Goal: Task Accomplishment & Management: Complete application form

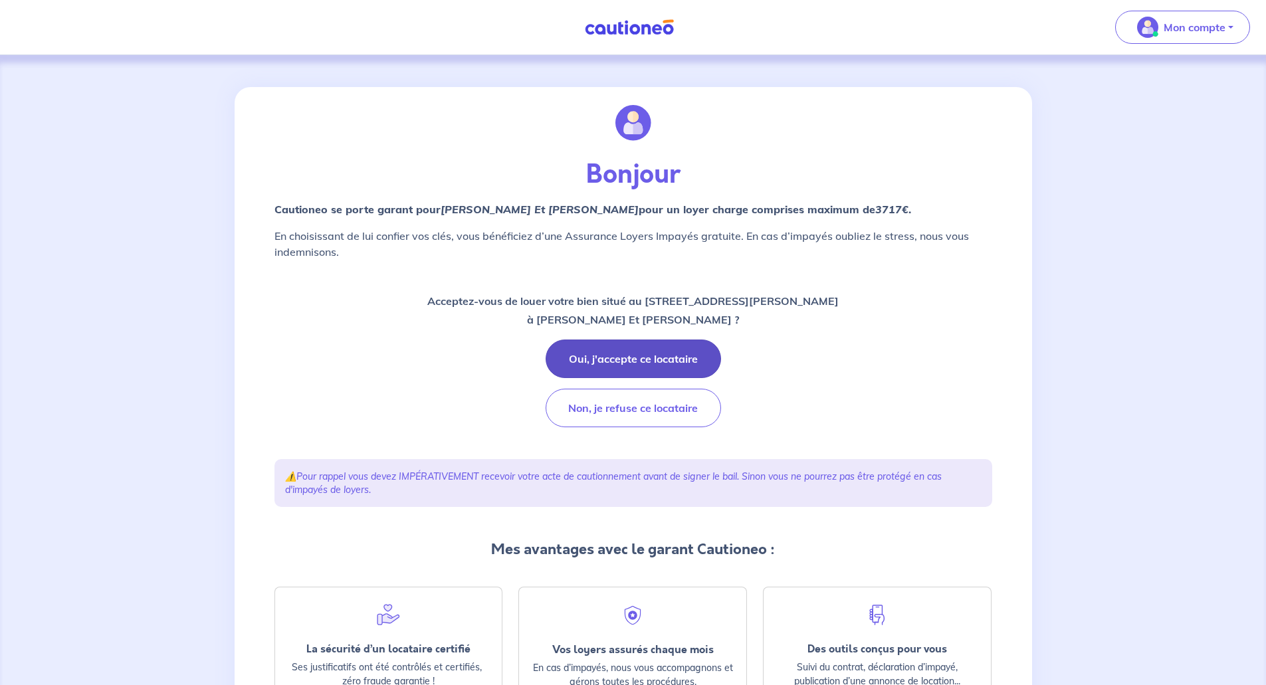
click at [632, 360] on button "Oui, j'accepte ce locataire" at bounding box center [633, 359] width 175 height 39
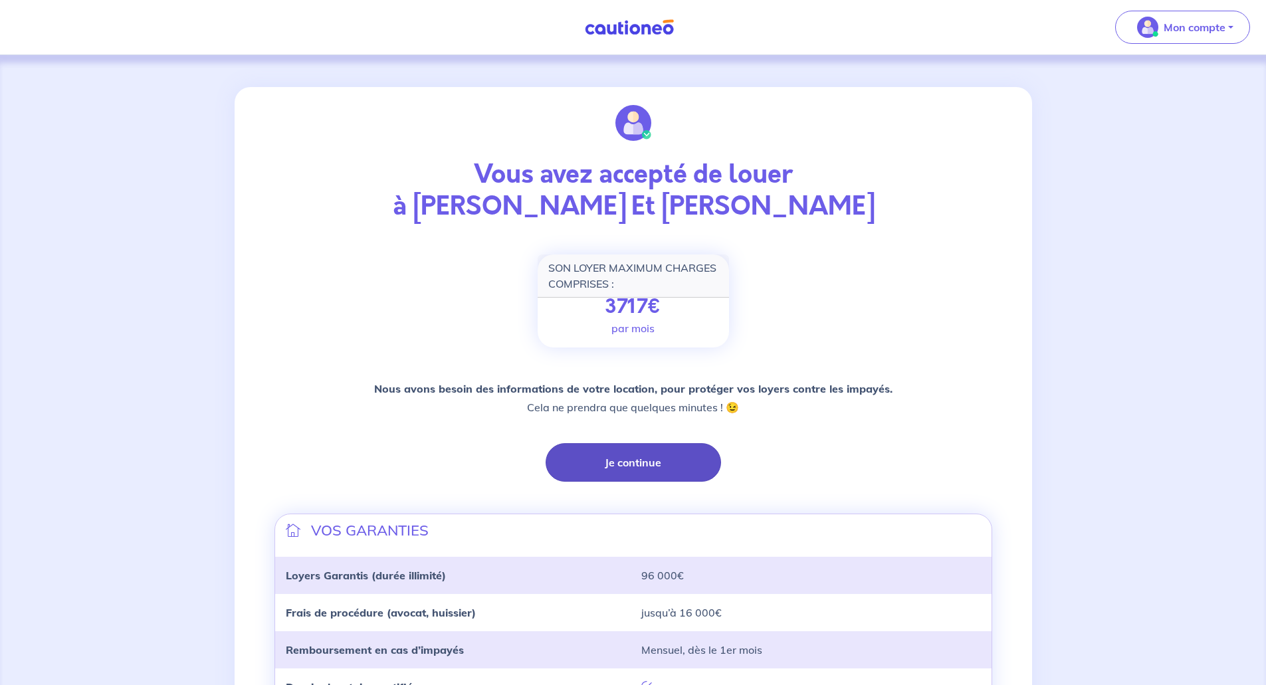
click at [649, 461] on button "Je continue" at bounding box center [633, 462] width 175 height 39
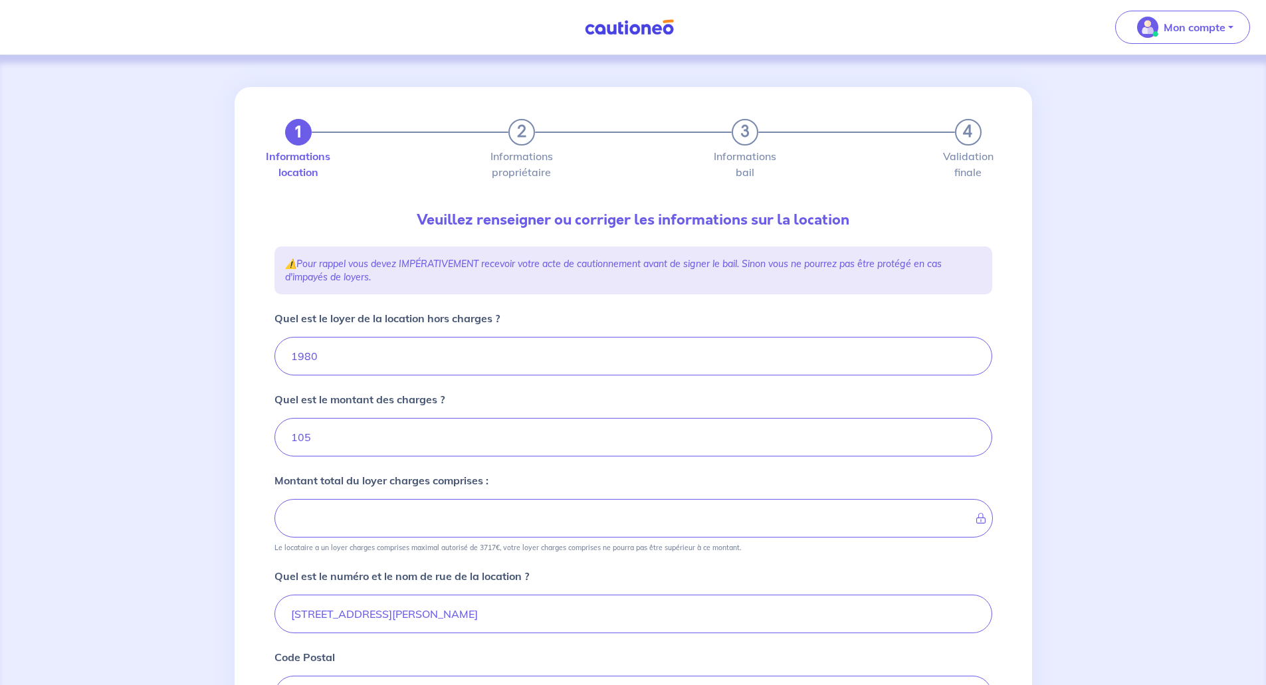
type input "2085"
drag, startPoint x: 320, startPoint y: 359, endPoint x: 282, endPoint y: 368, distance: 39.0
click at [282, 368] on input "1980" at bounding box center [634, 356] width 718 height 39
type input "1"
type input "106"
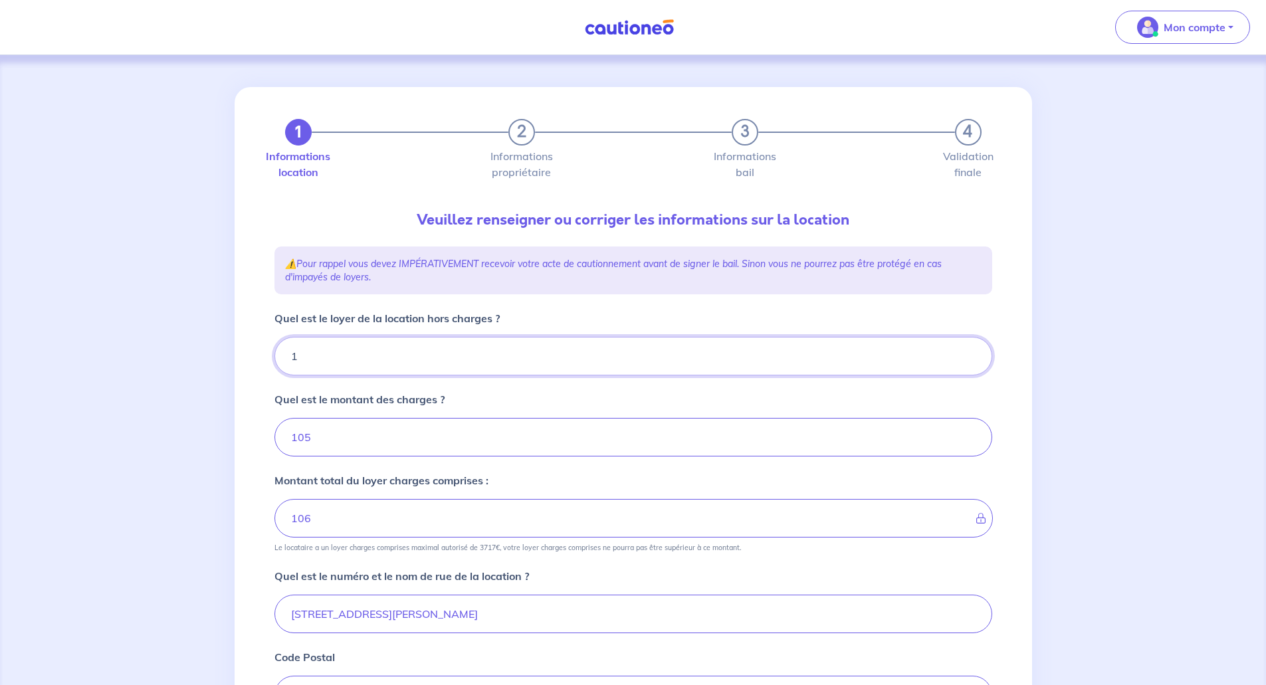
type input "19"
type input "124"
type input "1977"
type input "2082"
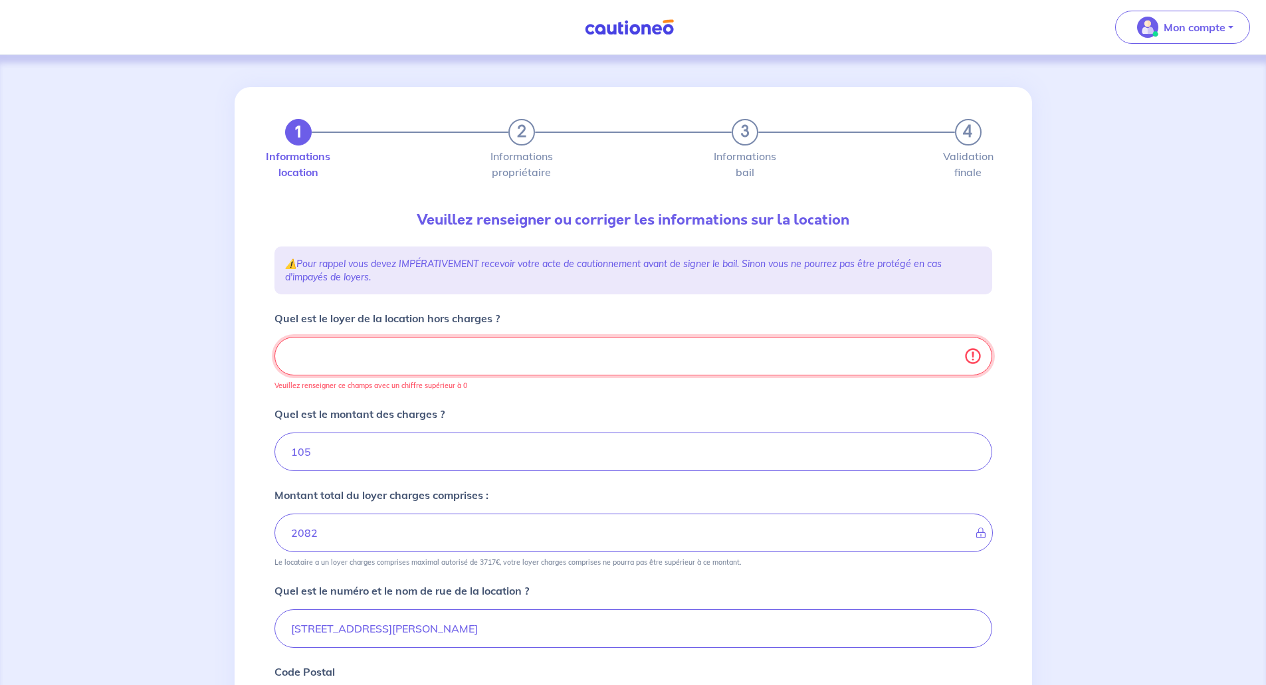
type input "1977.0"
type input "105"
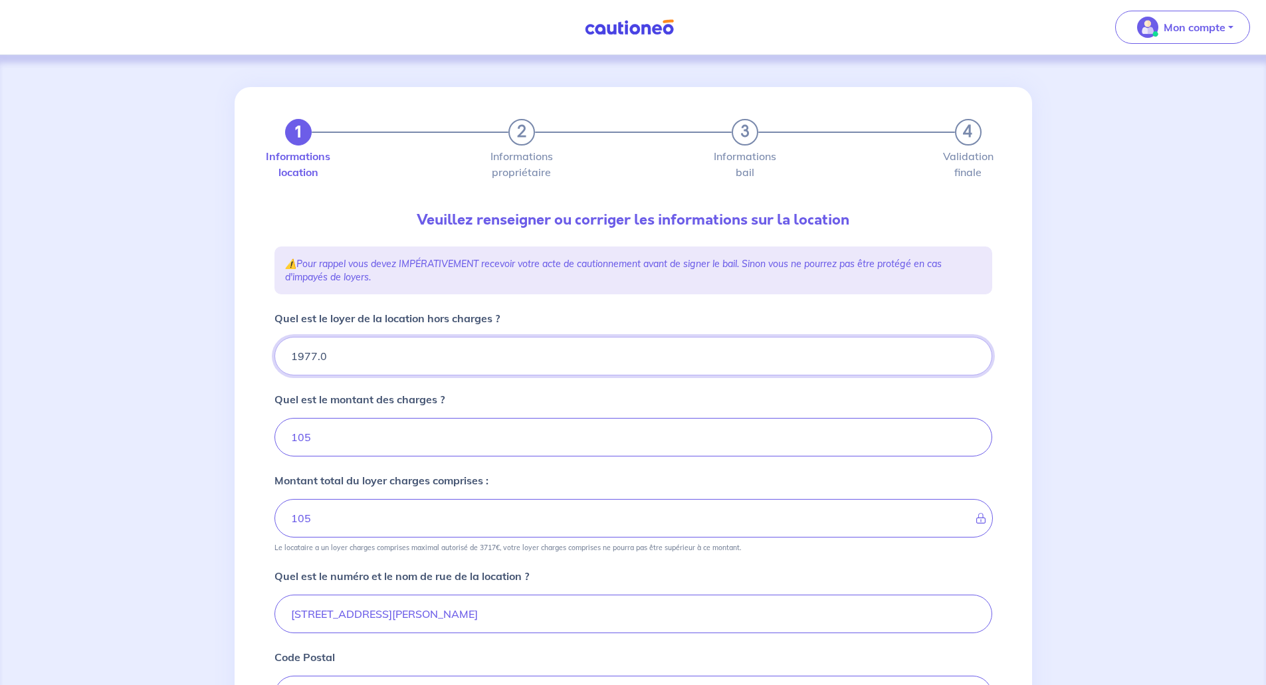
type input "1977.08"
type input "2082.08"
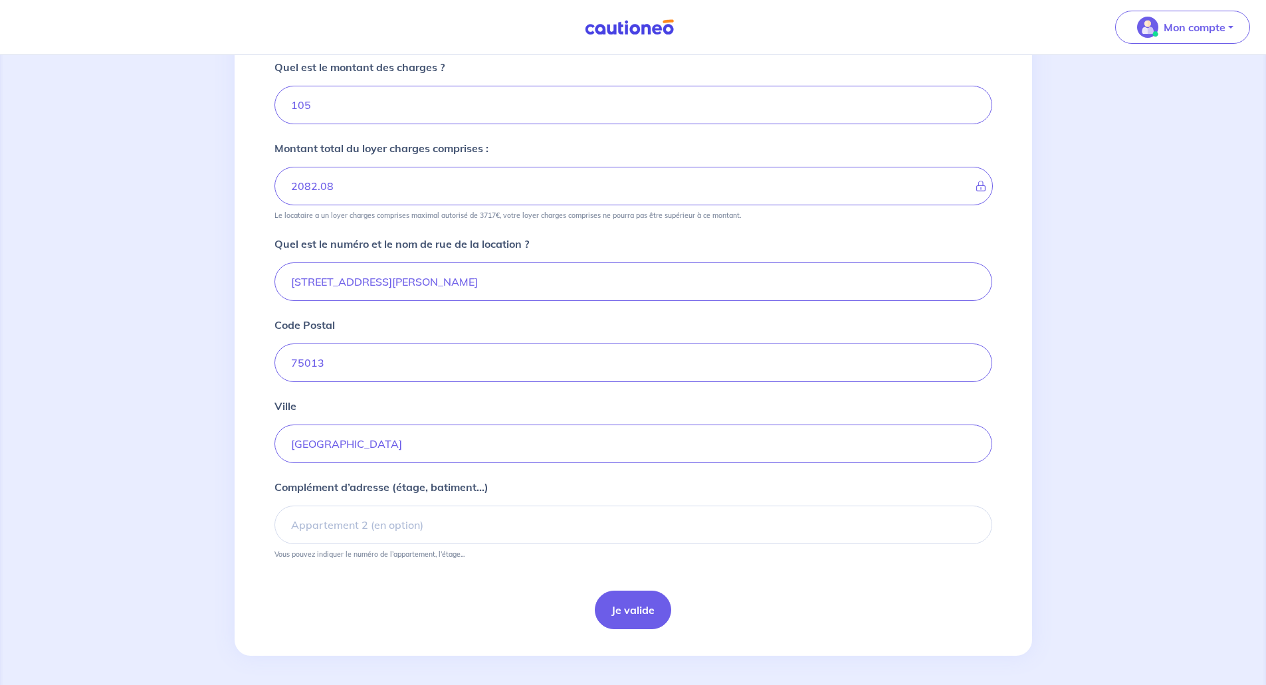
scroll to position [335, 0]
type input "1977.08"
click at [625, 614] on button "Je valide" at bounding box center [633, 607] width 76 height 39
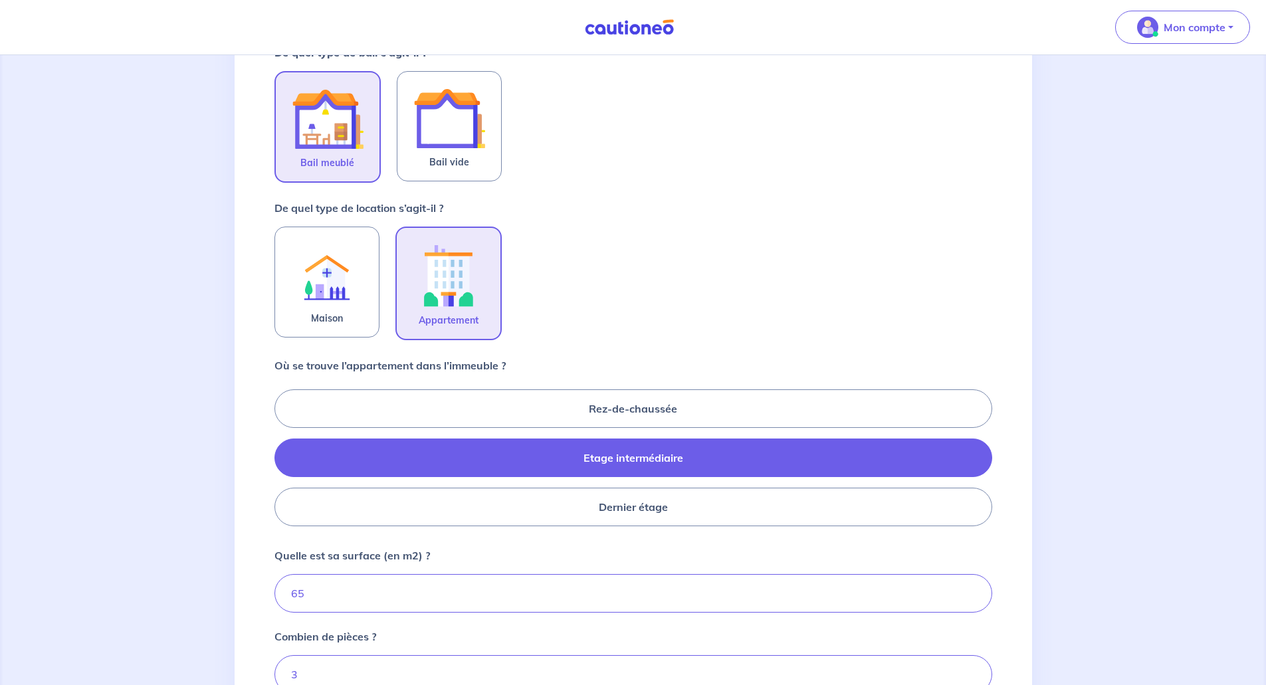
scroll to position [453, 0]
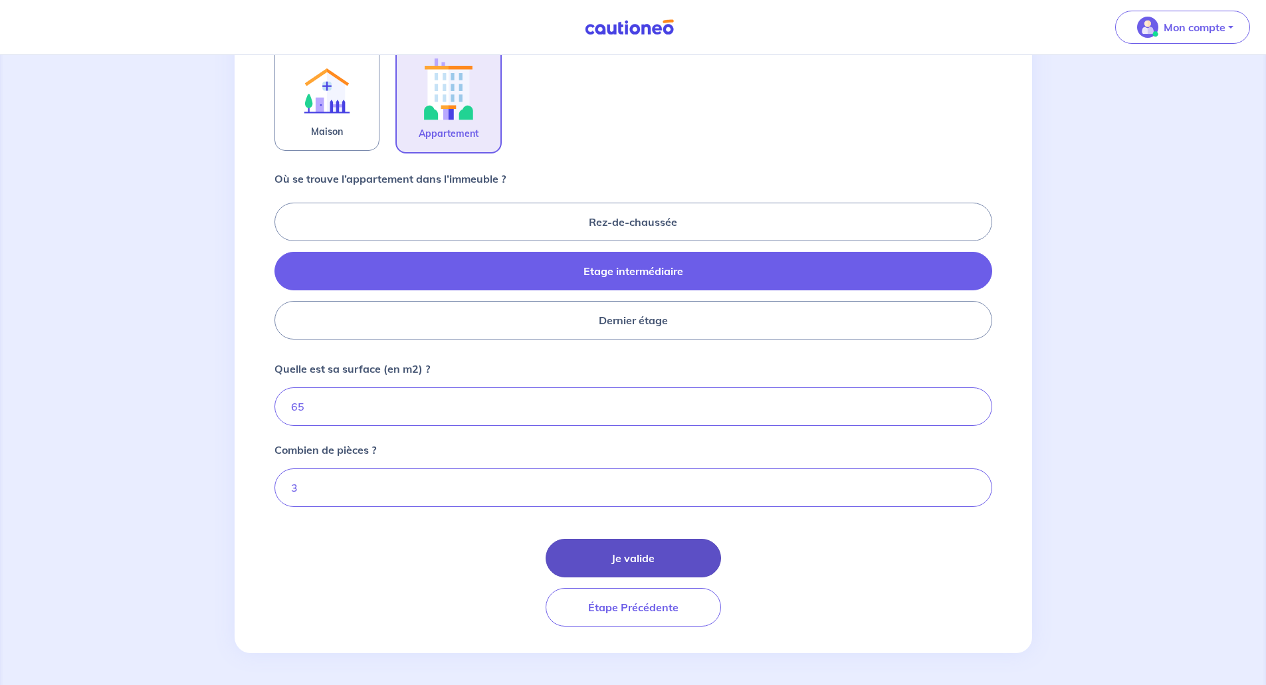
click at [613, 553] on button "Je valide" at bounding box center [633, 558] width 175 height 39
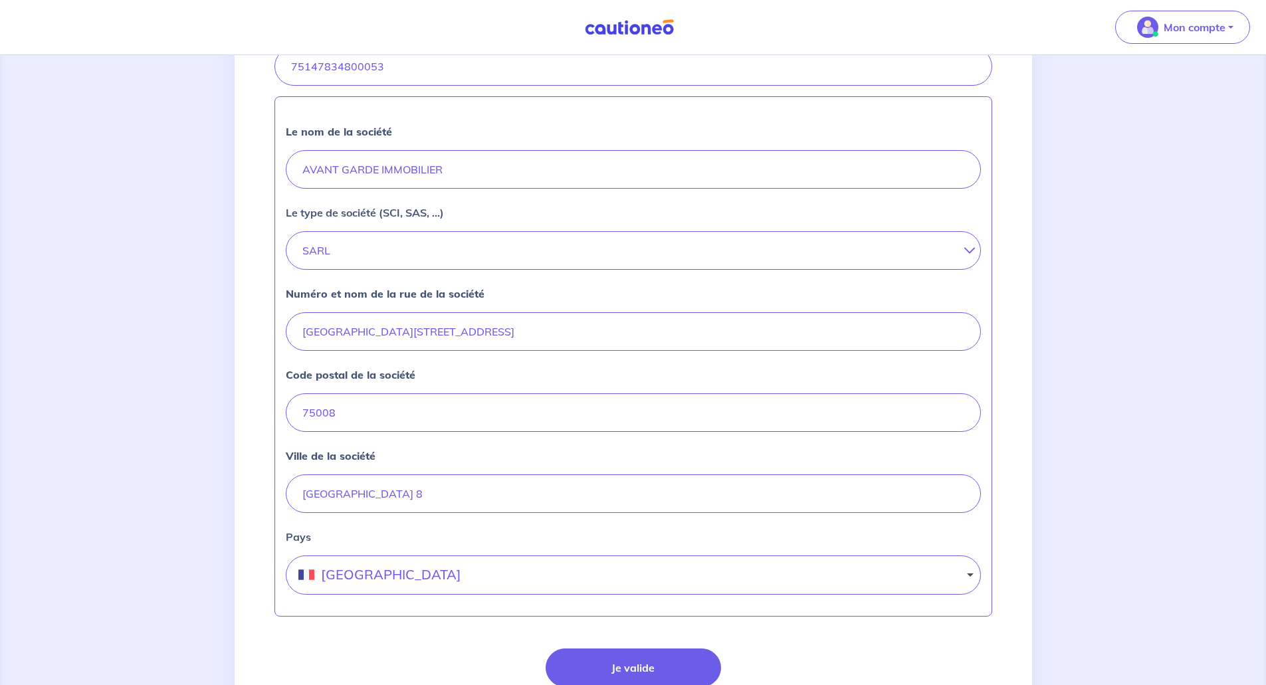
scroll to position [442, 0]
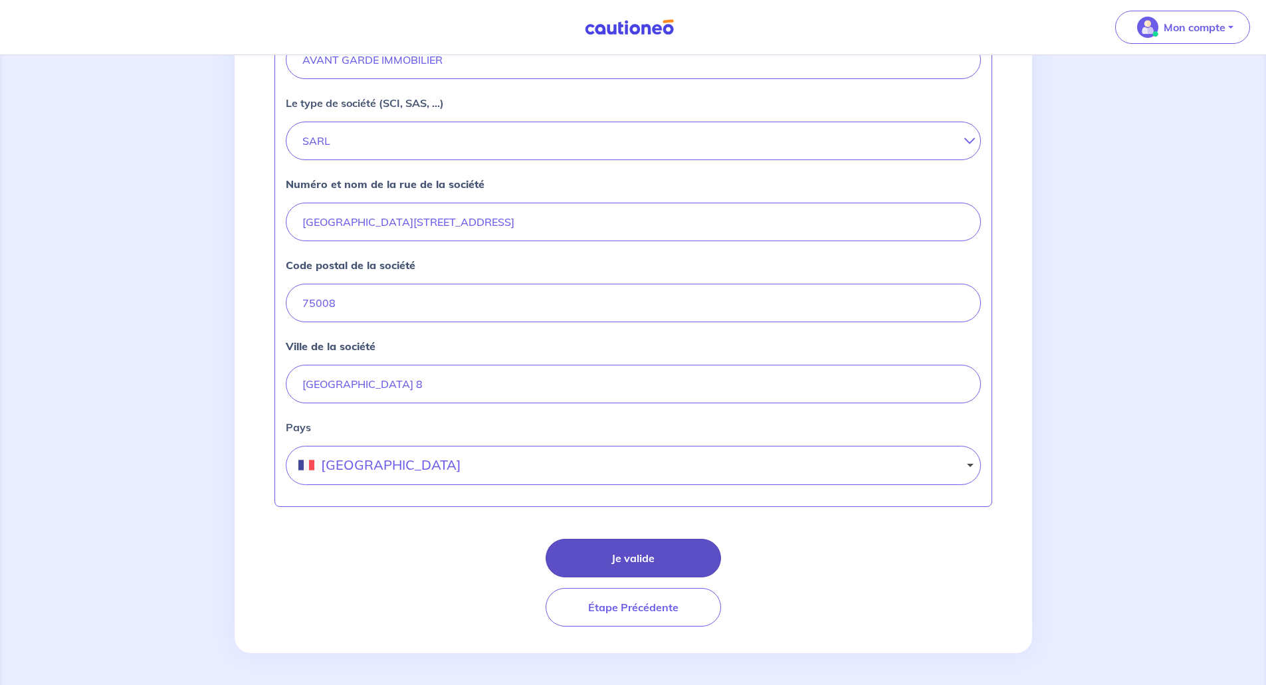
click at [627, 560] on button "Je valide" at bounding box center [633, 558] width 175 height 39
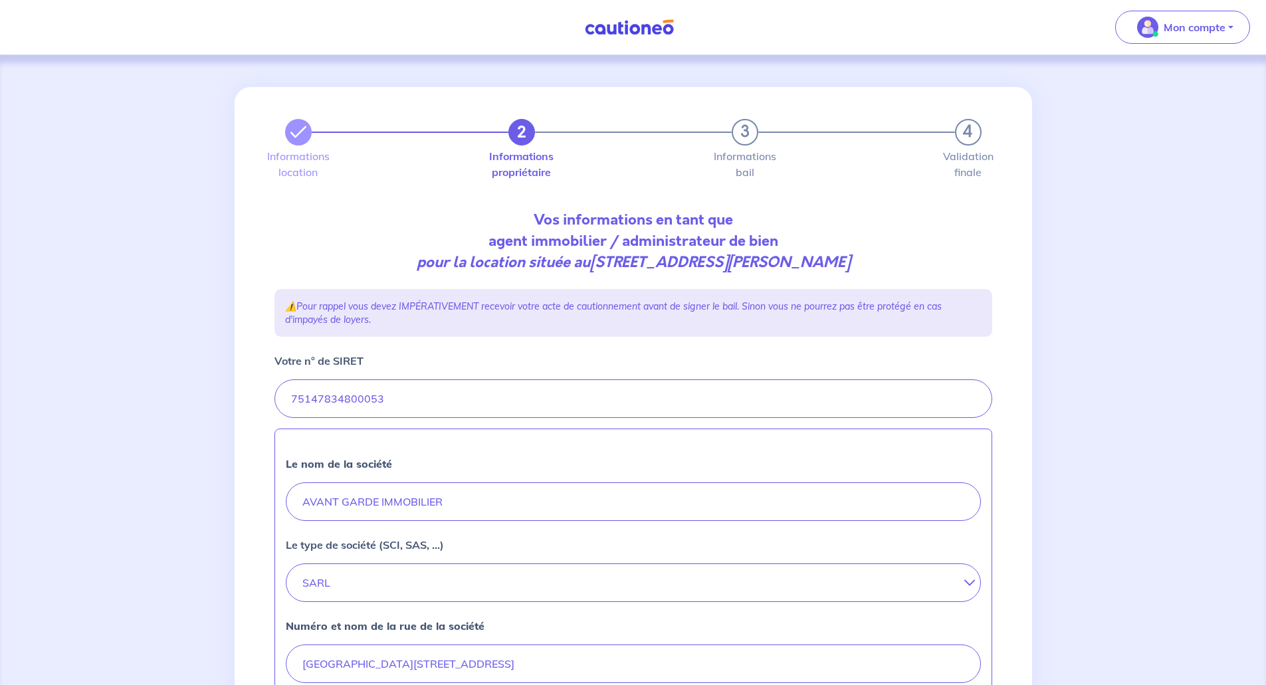
select select "FR"
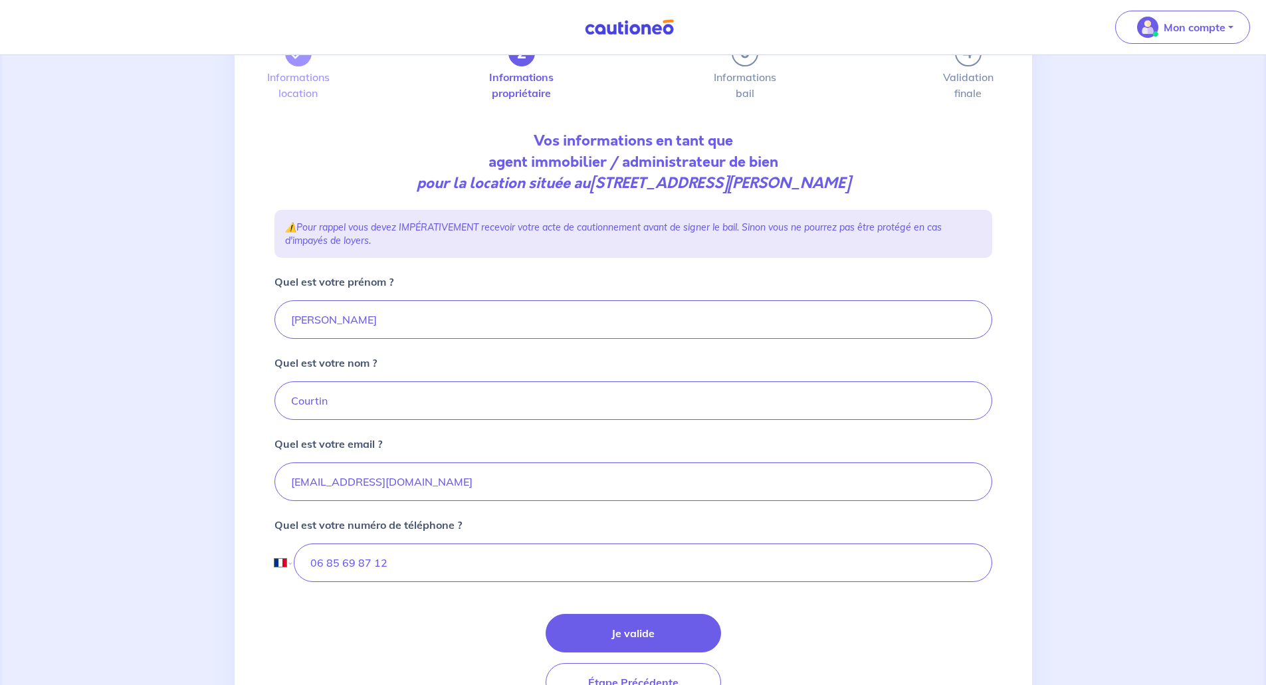
scroll to position [154, 0]
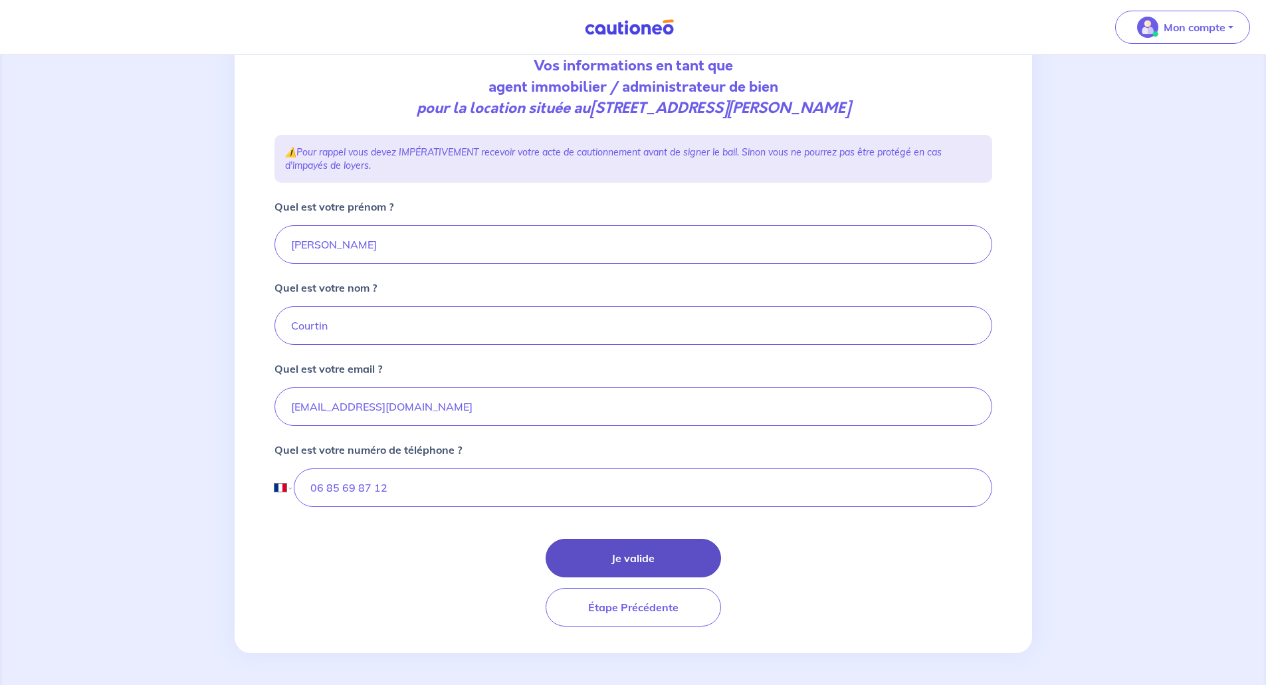
click at [625, 554] on button "Je valide" at bounding box center [633, 558] width 175 height 39
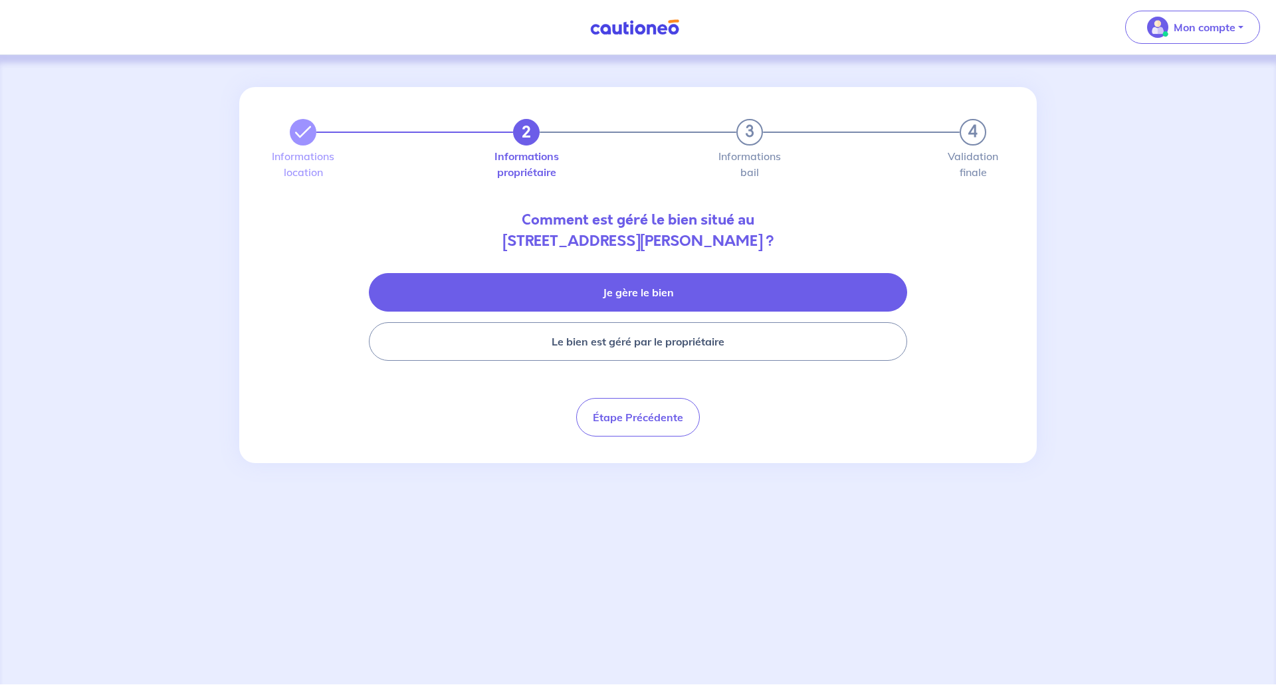
click at [599, 299] on button "Je gère le bien" at bounding box center [638, 292] width 538 height 39
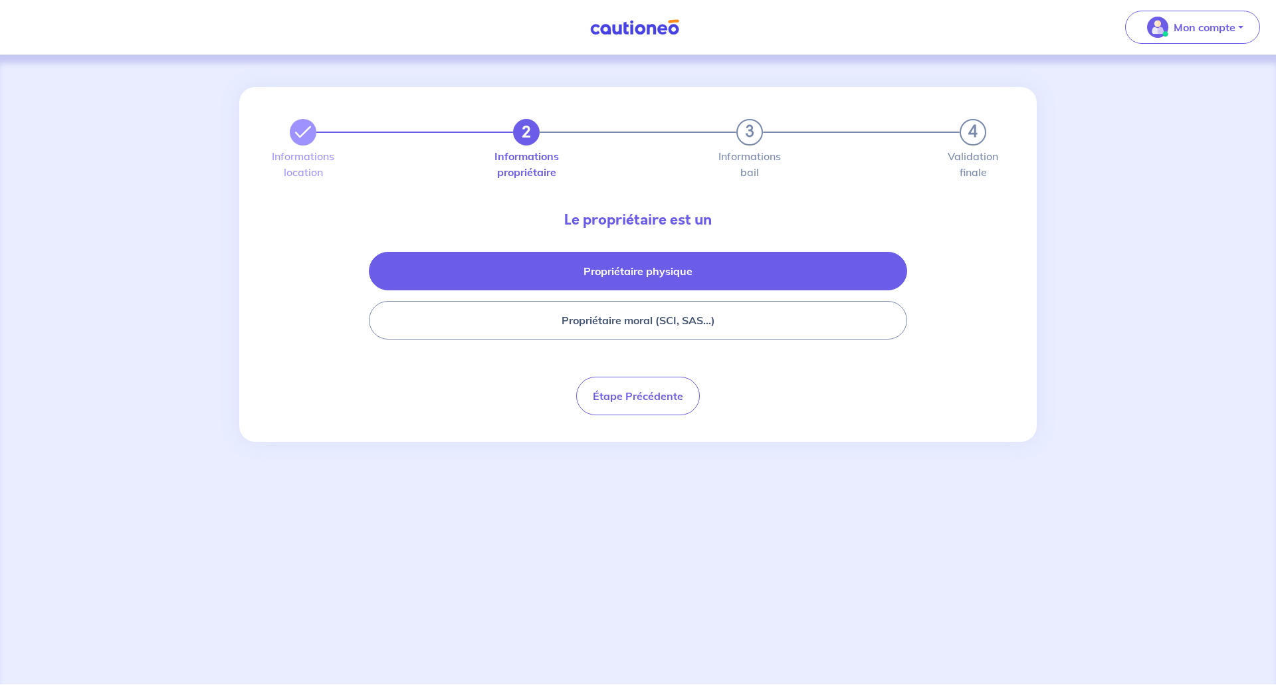
click at [641, 269] on button "Propriétaire physique" at bounding box center [638, 271] width 538 height 39
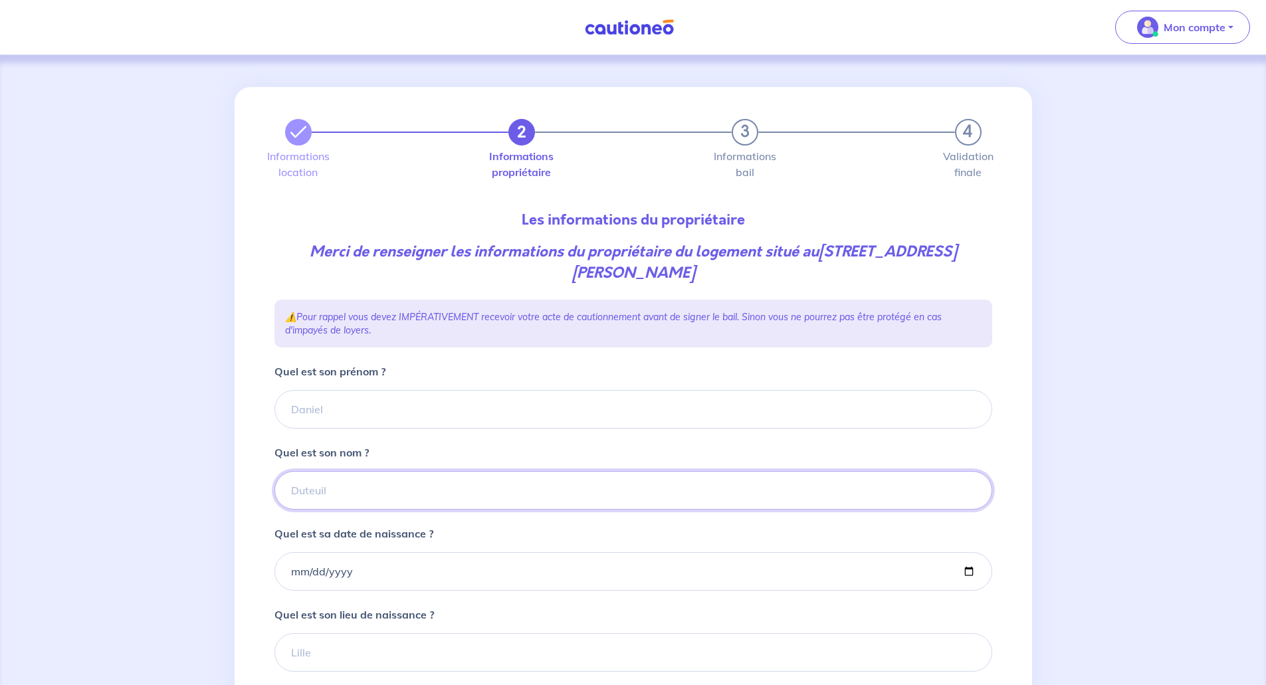
click at [324, 475] on input "Quel est son nom ?" at bounding box center [634, 490] width 718 height 39
paste input "PESCATORI"
type input "PESCATORI"
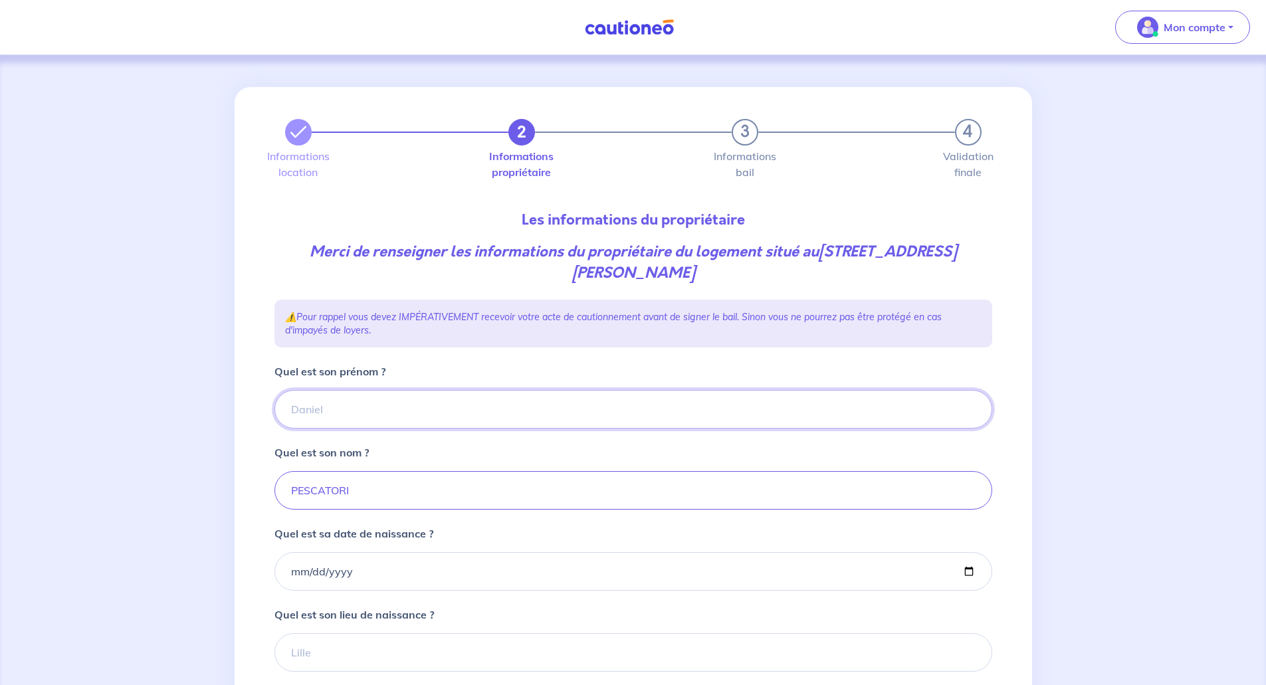
click at [305, 390] on input "Quel est son prénom ?" at bounding box center [634, 409] width 718 height 39
type input "[PERSON_NAME]"
click at [290, 552] on input "Quel est sa date de naissance ?" at bounding box center [634, 571] width 718 height 39
type input "[DATE]"
click at [322, 633] on input "Quel est son lieu de naissance ?" at bounding box center [634, 652] width 718 height 39
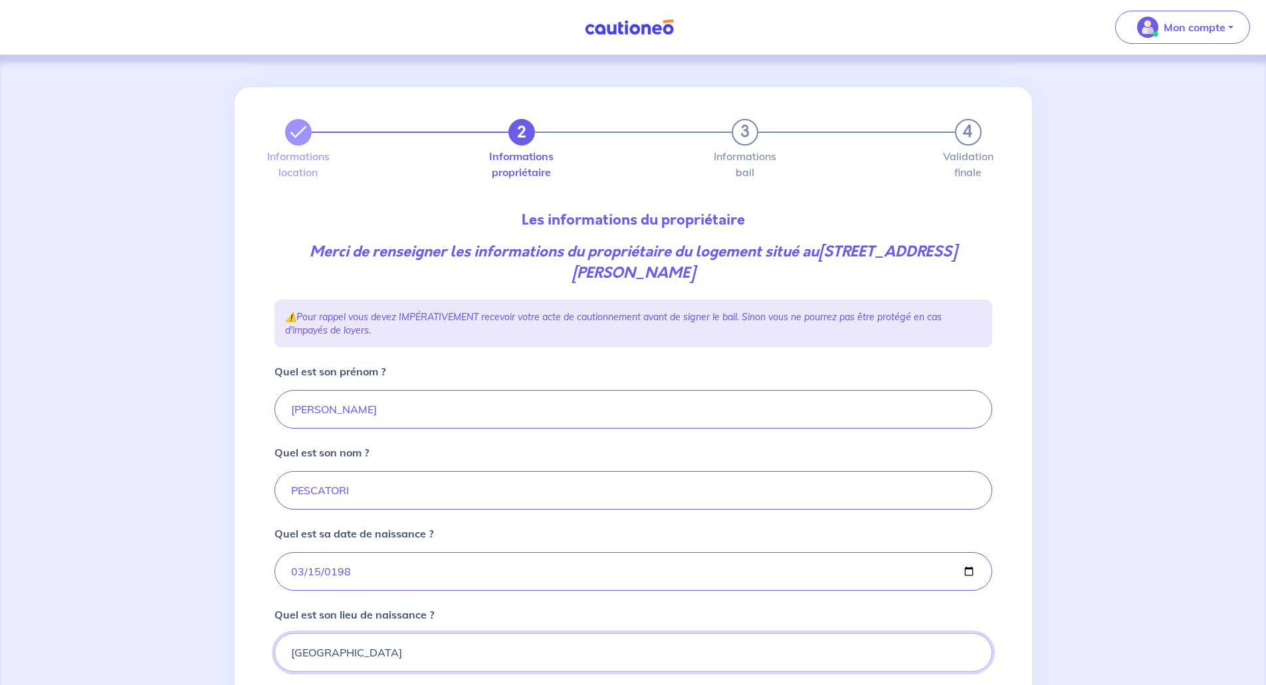
type input "[GEOGRAPHIC_DATA]"
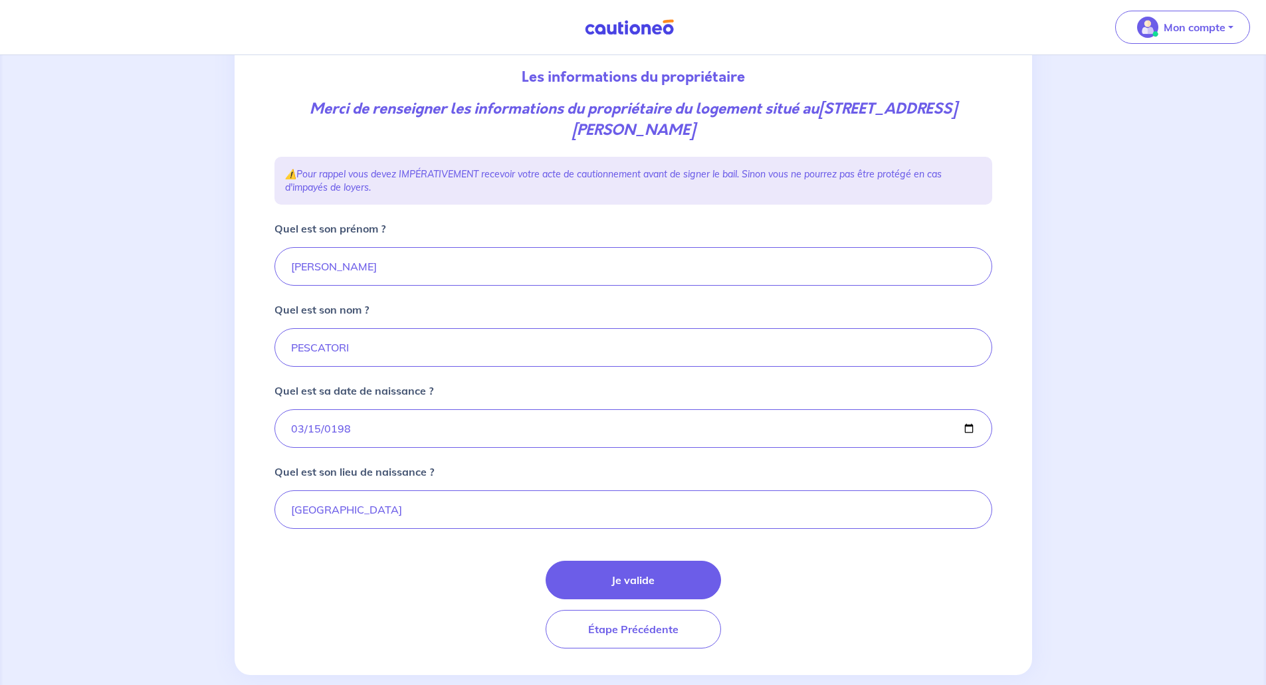
scroll to position [144, 0]
click at [632, 560] on button "Je valide" at bounding box center [633, 579] width 175 height 39
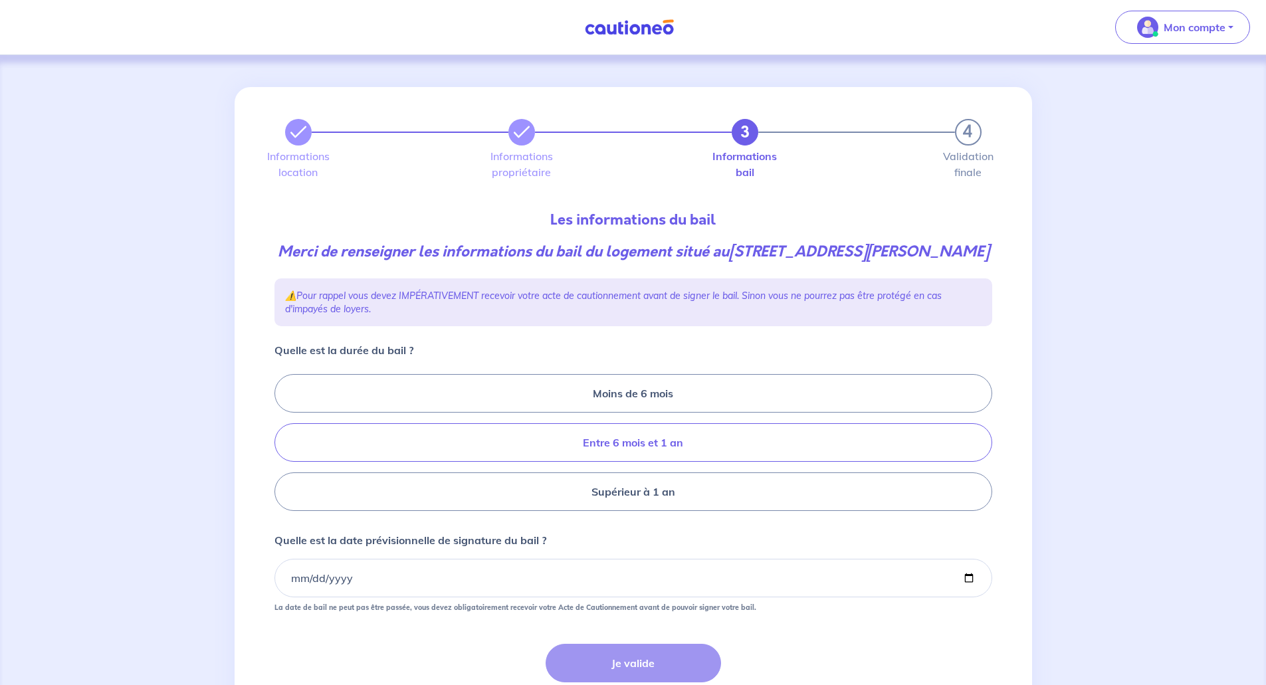
click at [641, 441] on label "Entre 6 mois et 1 an" at bounding box center [634, 442] width 718 height 39
click at [283, 441] on input "Entre 6 mois et 1 an" at bounding box center [279, 443] width 9 height 9
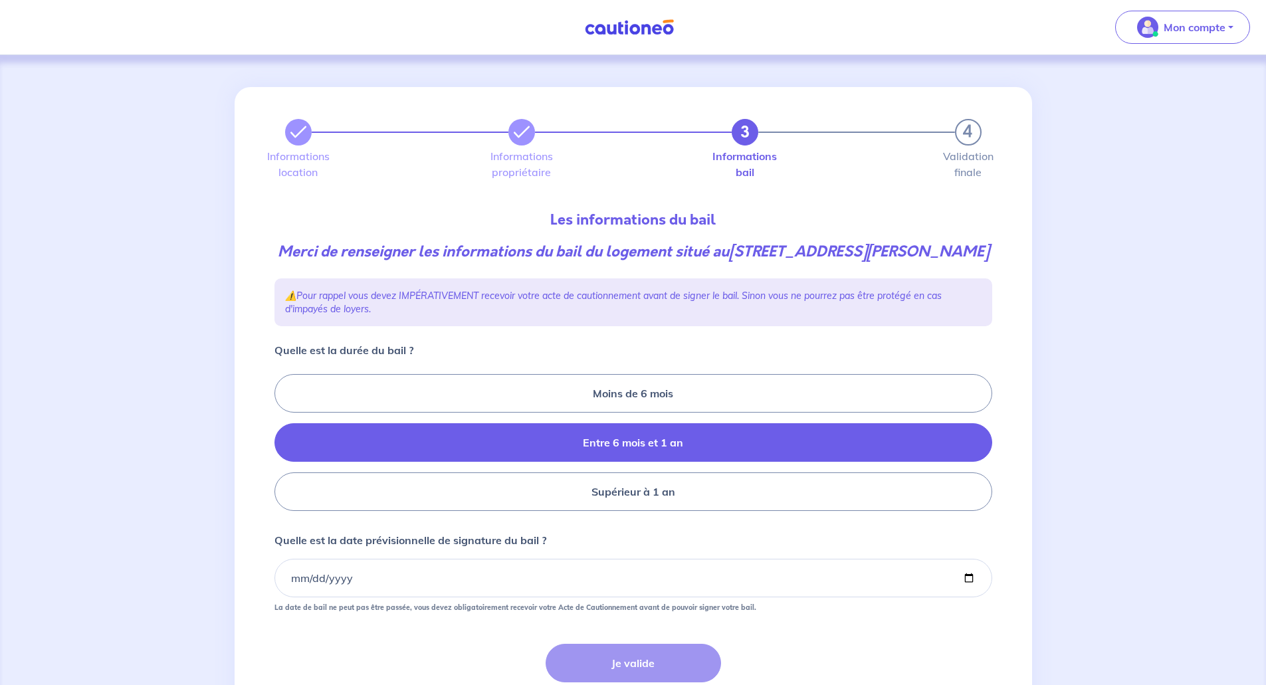
radio input "true"
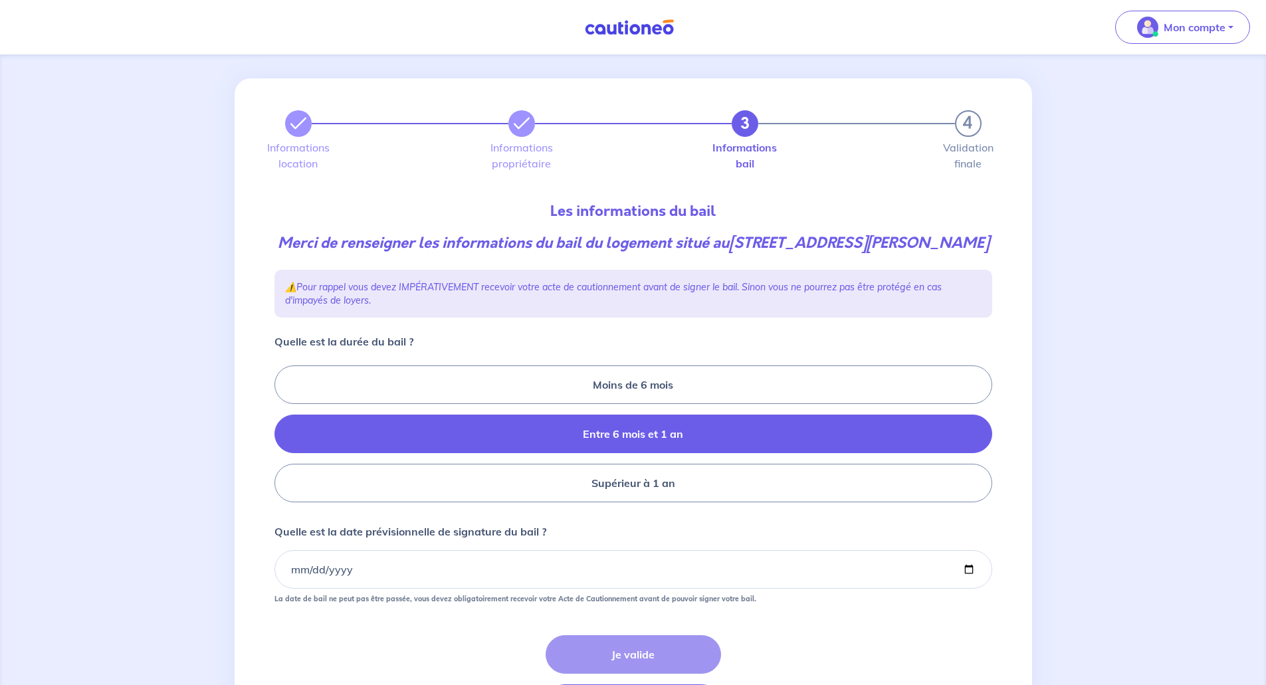
scroll to position [105, 0]
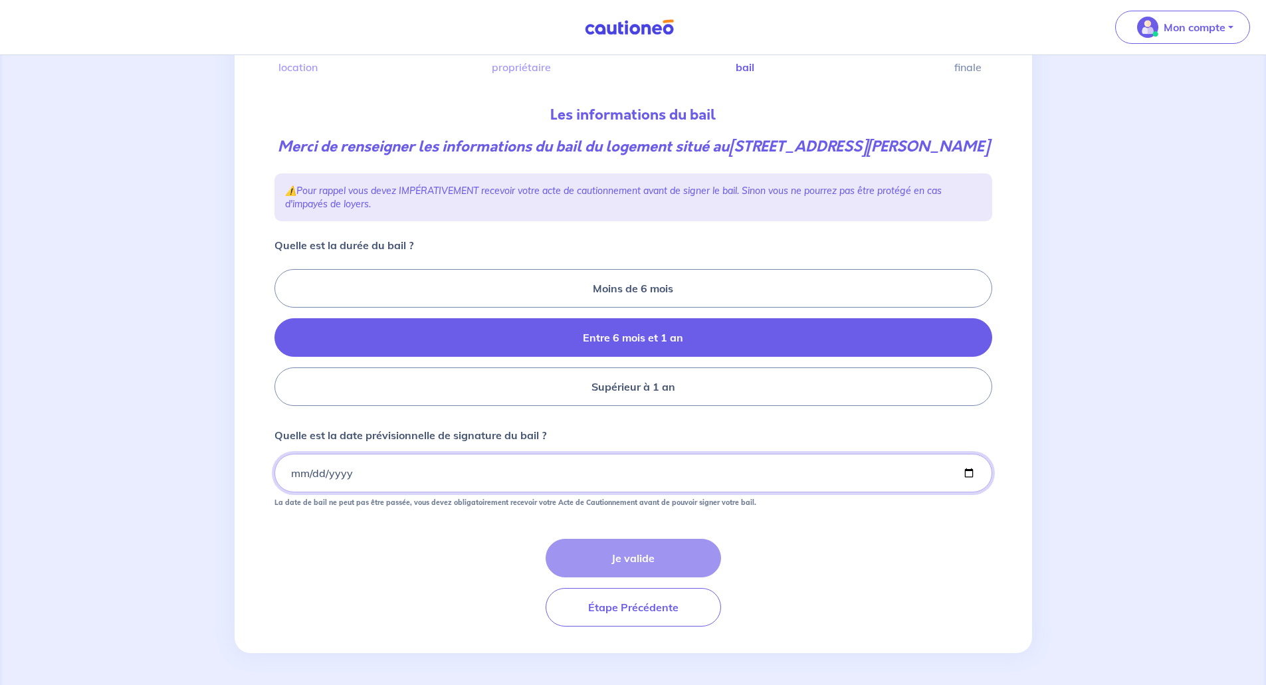
click at [290, 472] on input "Quelle est la date prévisionnelle de signature du bail ?" at bounding box center [634, 473] width 718 height 39
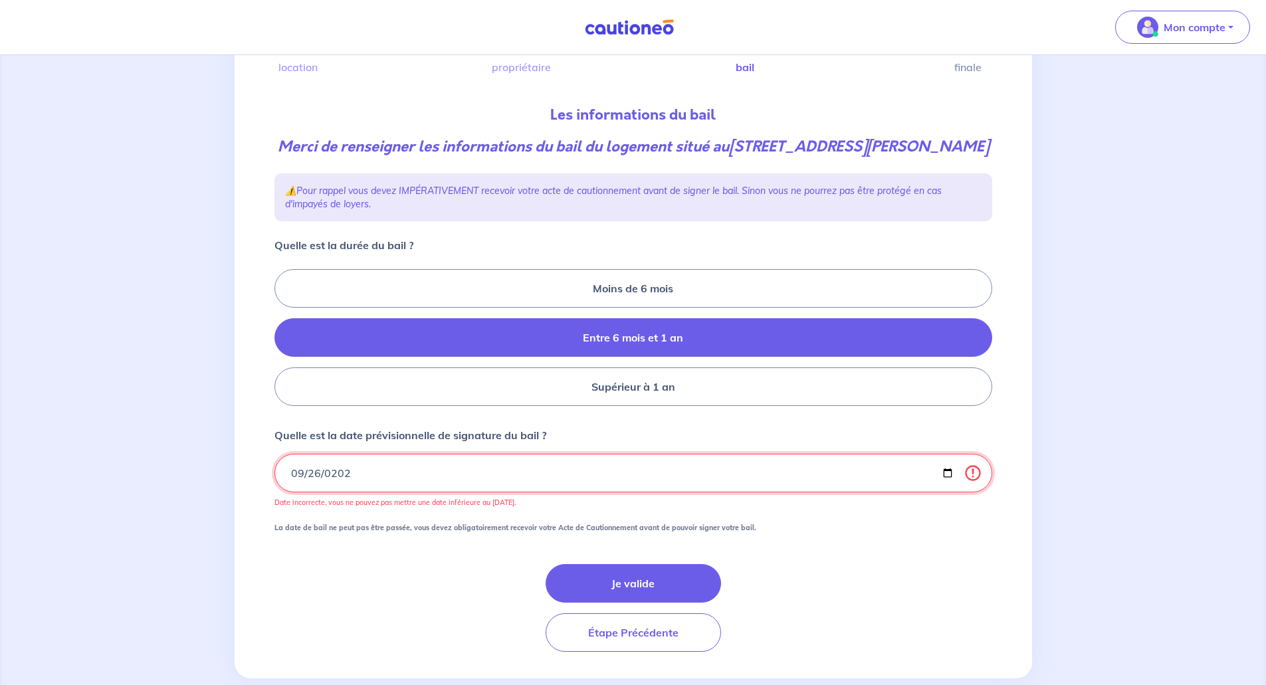
type input "[DATE]"
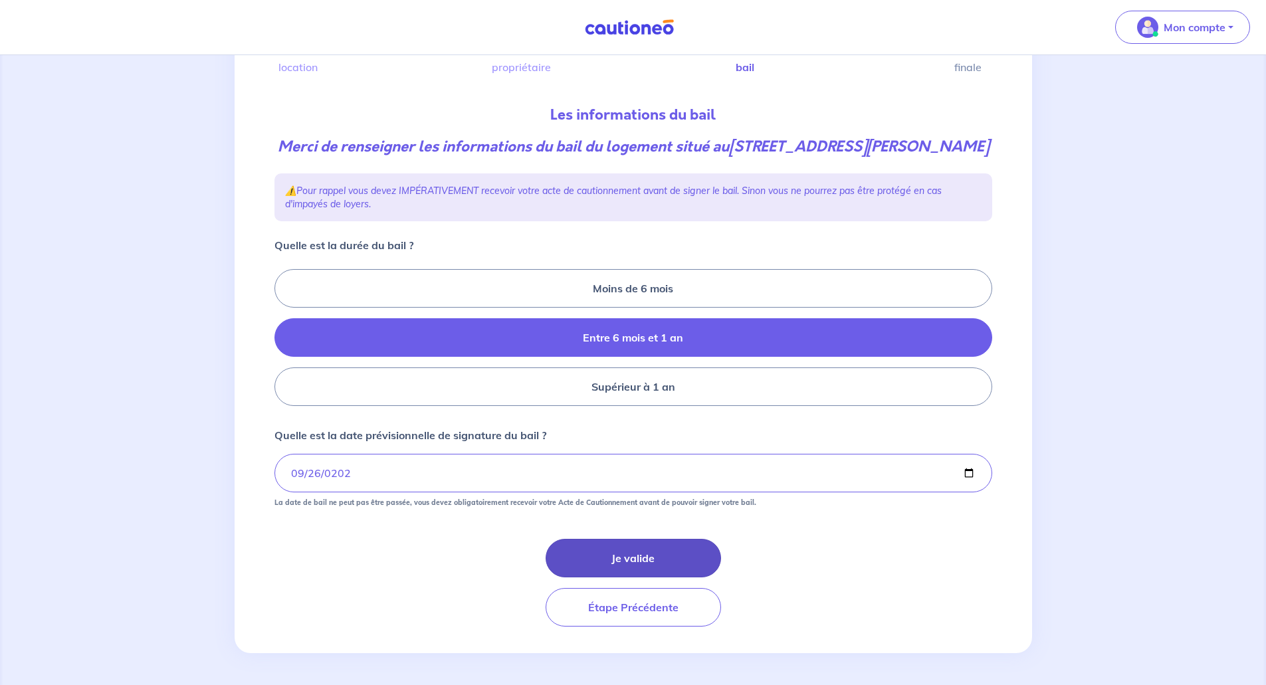
click at [610, 556] on button "Je valide" at bounding box center [633, 558] width 175 height 39
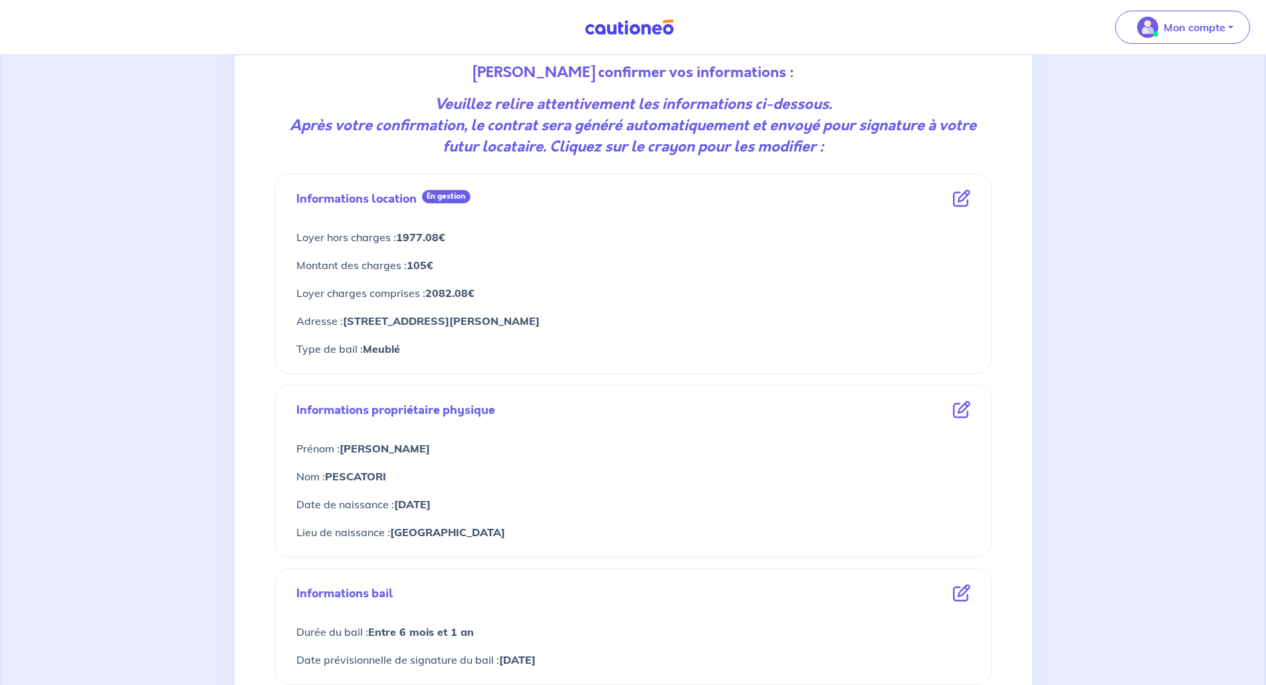
scroll to position [332, 0]
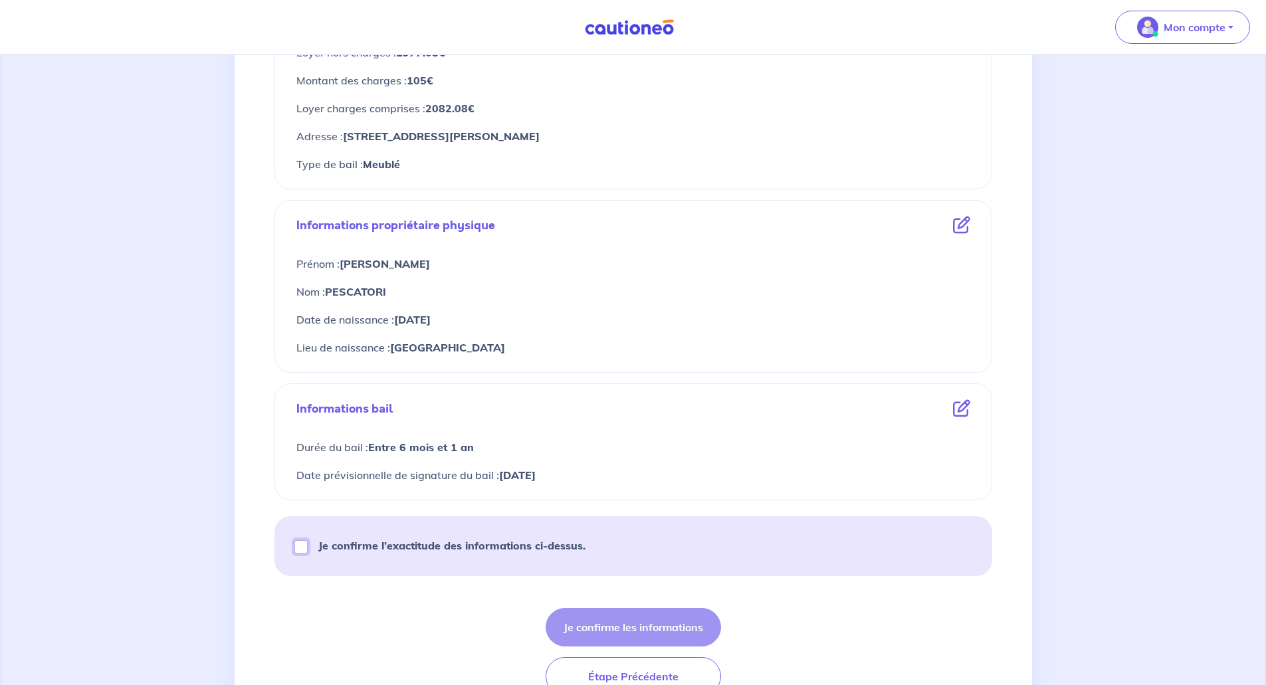
drag, startPoint x: 301, startPoint y: 545, endPoint x: 411, endPoint y: 570, distance: 113.0
click at [302, 546] on input "Je confirme l’exactitude des informations ci-dessus." at bounding box center [300, 546] width 13 height 13
checkbox input "true"
click at [636, 623] on button "Je confirme les informations" at bounding box center [633, 627] width 175 height 39
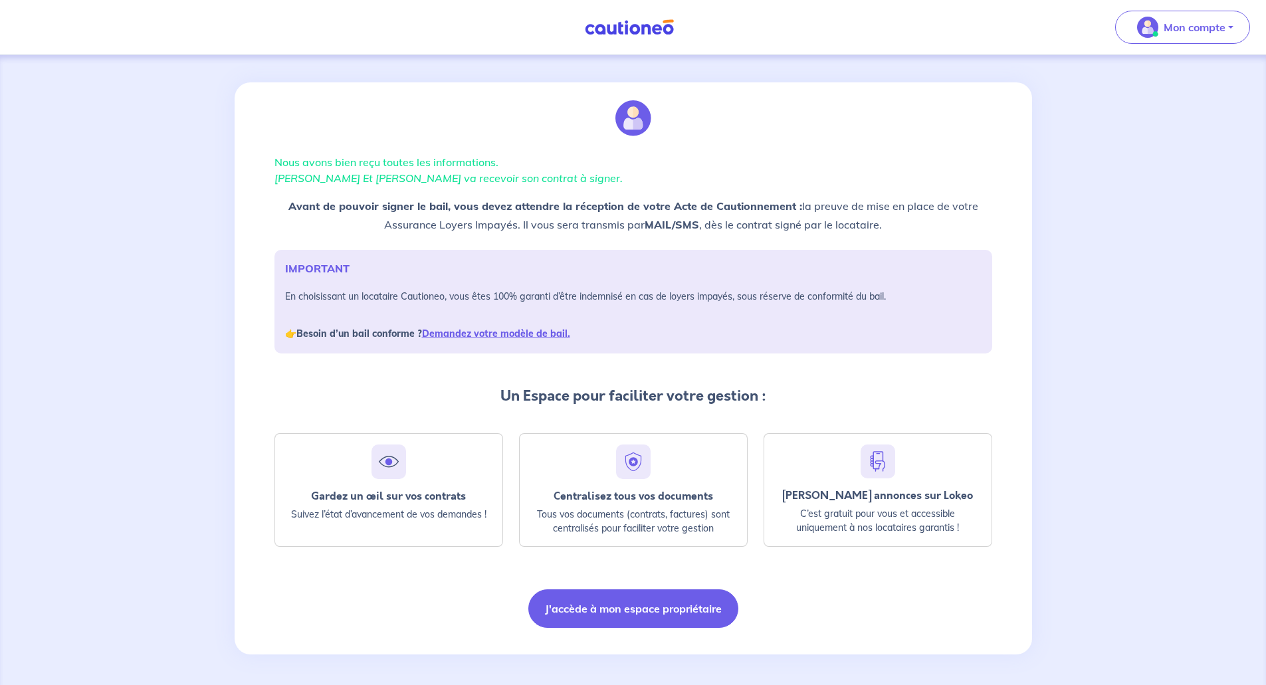
scroll to position [6, 0]
click at [649, 27] on img at bounding box center [630, 27] width 100 height 17
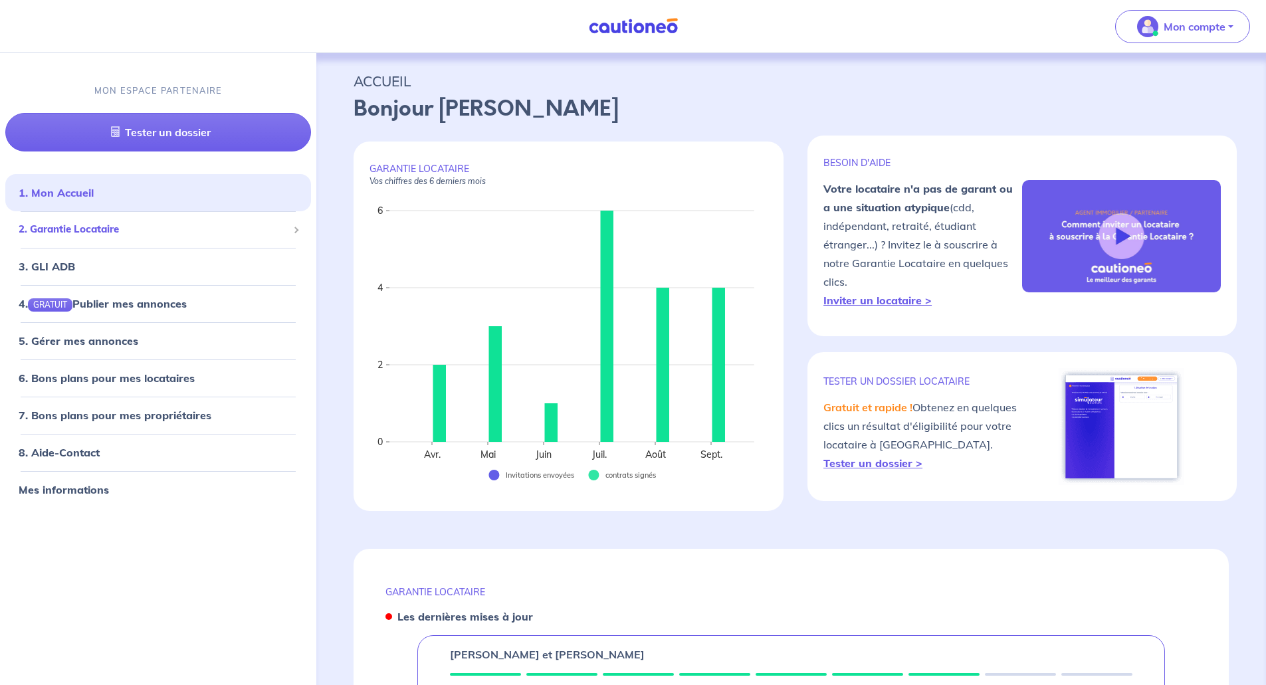
click at [84, 228] on span "2. Garantie Locataire" at bounding box center [153, 229] width 269 height 15
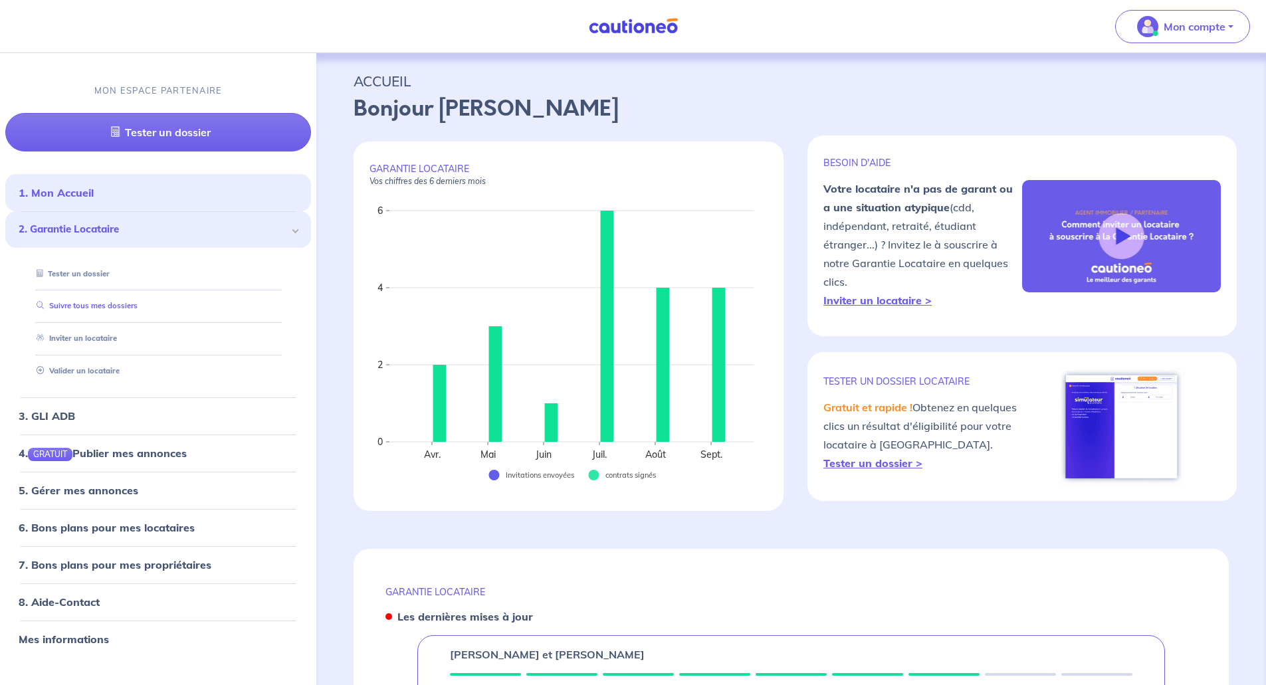
click at [114, 306] on link "Suivre tous mes dossiers" at bounding box center [84, 306] width 106 height 9
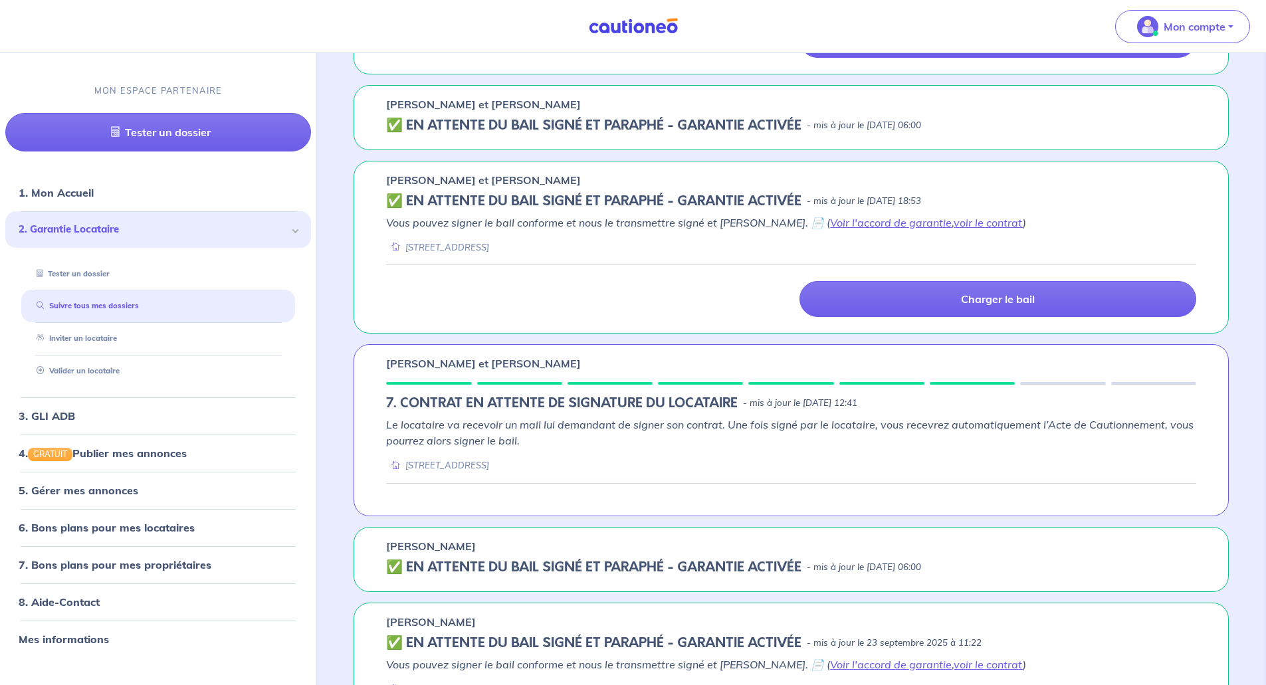
scroll to position [598, 0]
